Goal: Understand process/instructions: Learn about a topic

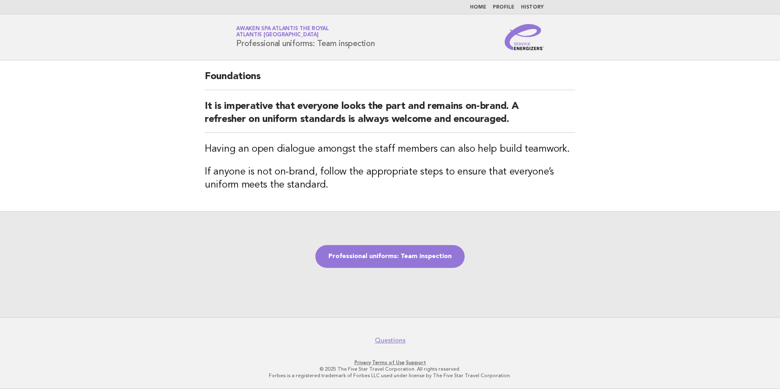
drag, startPoint x: 378, startPoint y: 42, endPoint x: 234, endPoint y: 55, distance: 144.5
click at [234, 55] on header "Service Energizers Awaken SPA Atlantis the Royal Atlantis Dubai Professional un…" at bounding box center [390, 37] width 780 height 46
copy h1 "Professional uniforms: Team inspection"
click at [398, 261] on link "Professional uniforms: Team inspection" at bounding box center [389, 256] width 149 height 23
click at [394, 254] on link "Professional uniforms: Team inspection" at bounding box center [389, 256] width 149 height 23
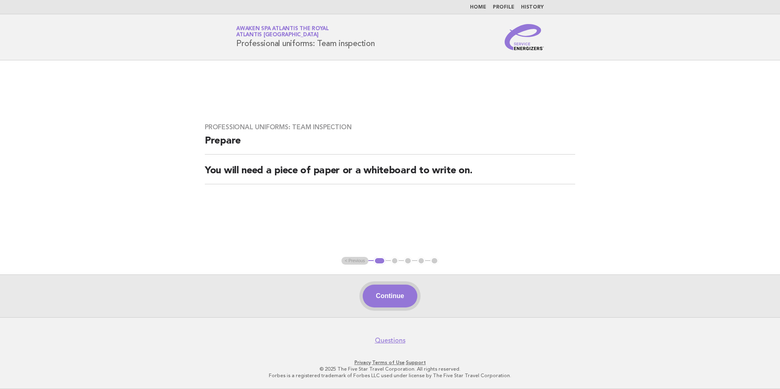
click at [403, 294] on button "Continue" at bounding box center [390, 296] width 54 height 23
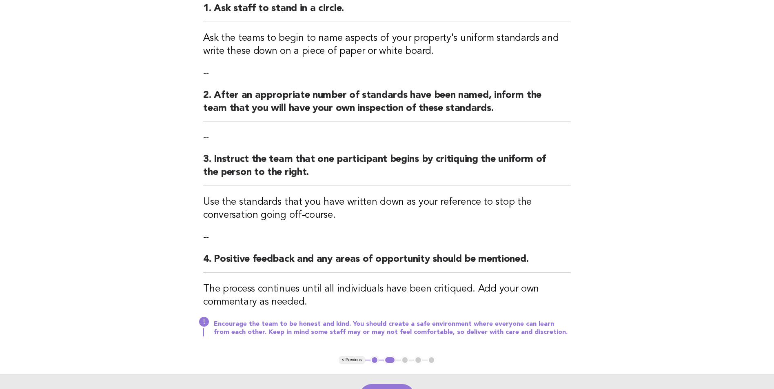
scroll to position [122, 0]
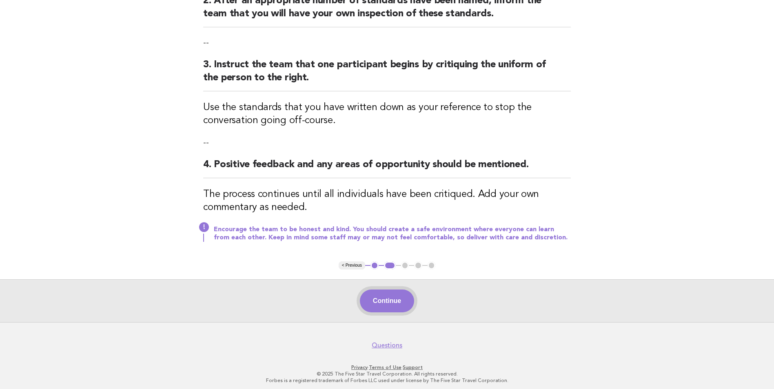
click at [393, 305] on button "Continue" at bounding box center [387, 301] width 54 height 23
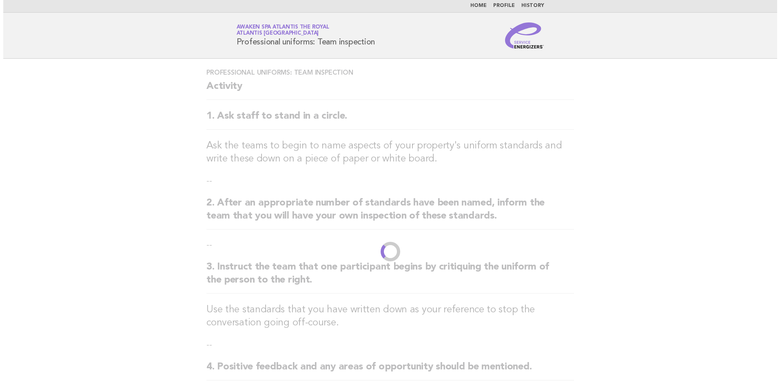
scroll to position [0, 0]
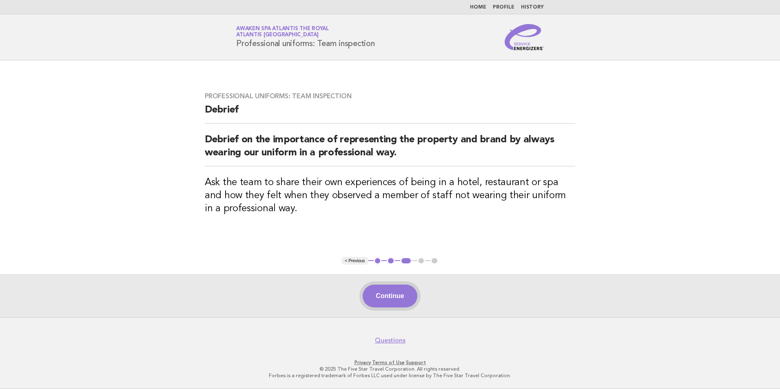
click at [390, 301] on button "Continue" at bounding box center [390, 296] width 54 height 23
